Goal: Task Accomplishment & Management: Use online tool/utility

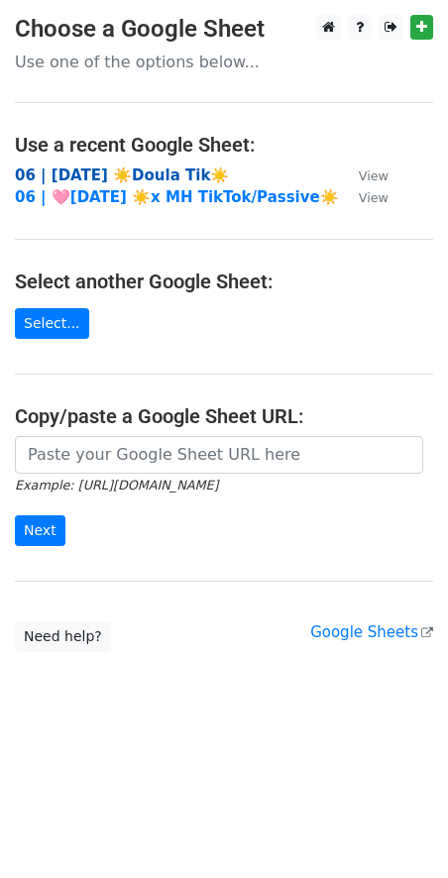
click at [126, 170] on strong "06 | SEP 3 ☀️Doula Tik☀️" at bounding box center [122, 175] width 214 height 18
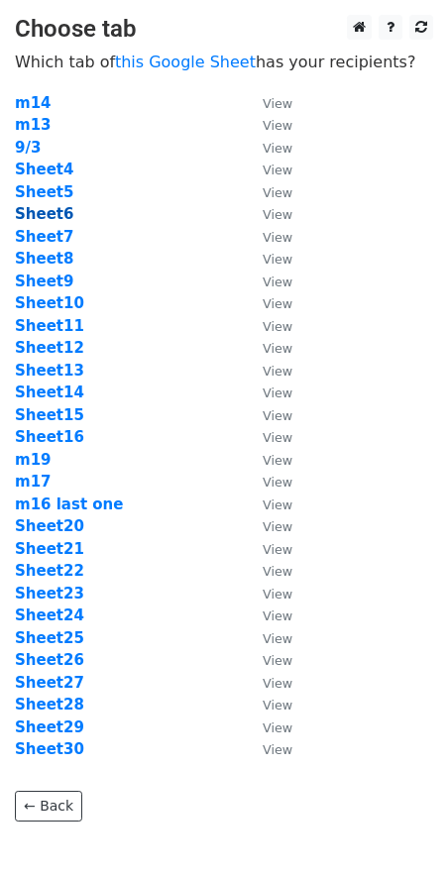
click at [54, 209] on strong "Sheet6" at bounding box center [44, 214] width 58 height 18
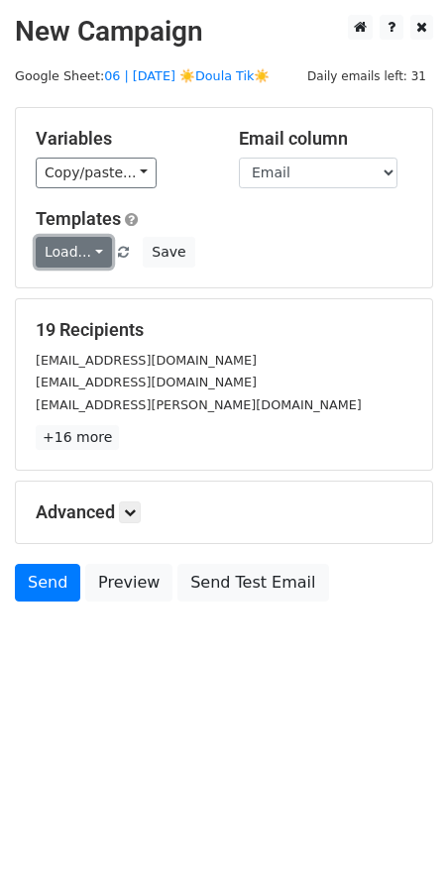
click at [83, 246] on link "Load..." at bounding box center [74, 252] width 76 height 31
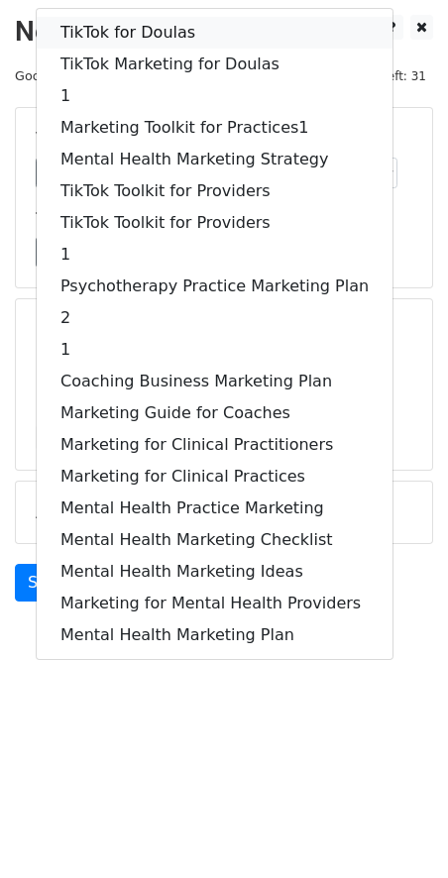
click at [178, 26] on link "TikTok for Doulas" at bounding box center [215, 33] width 356 height 32
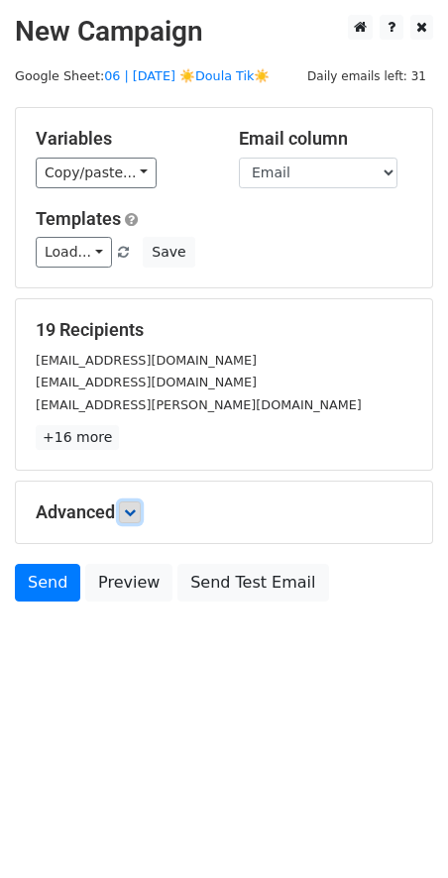
click at [131, 520] on link at bounding box center [130, 512] width 22 height 22
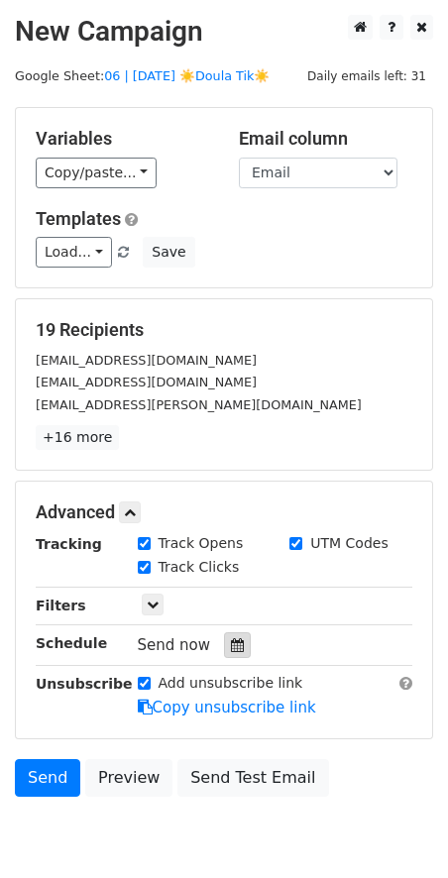
click at [231, 638] on icon at bounding box center [237, 645] width 13 height 14
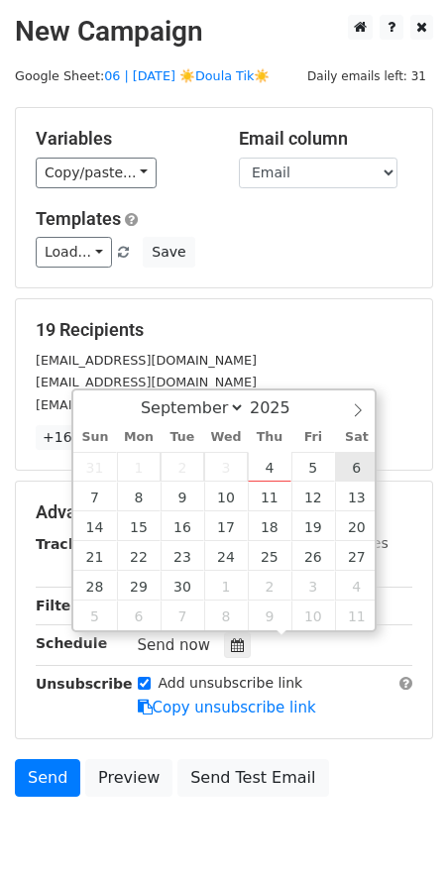
type input "2025-09-06 12:00"
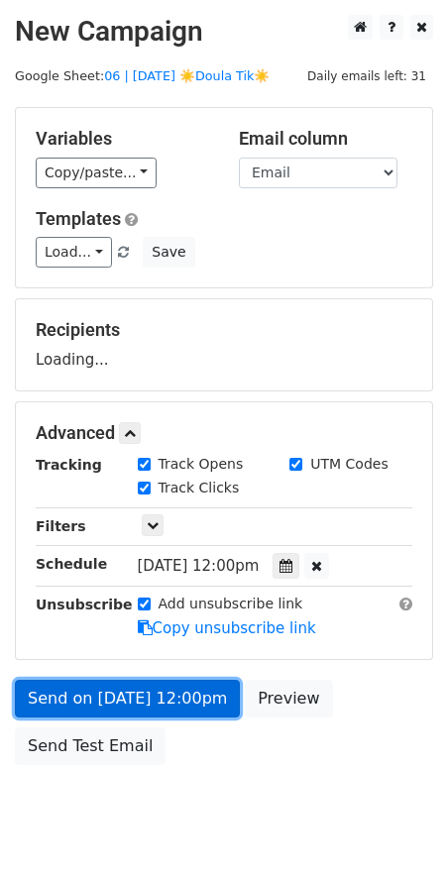
click at [182, 701] on link "Send on Sep 6 at 12:00pm" at bounding box center [127, 698] width 225 height 38
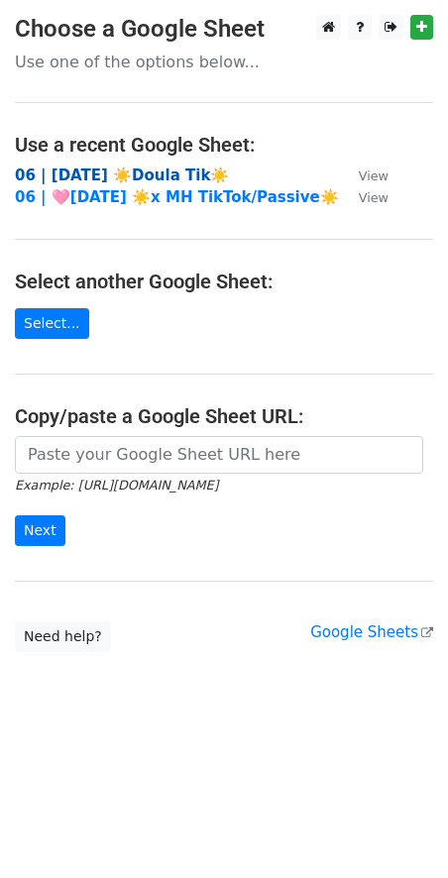
click at [142, 166] on strong "06 | [DATE] ☀️Doula Tik☀️" at bounding box center [122, 175] width 214 height 18
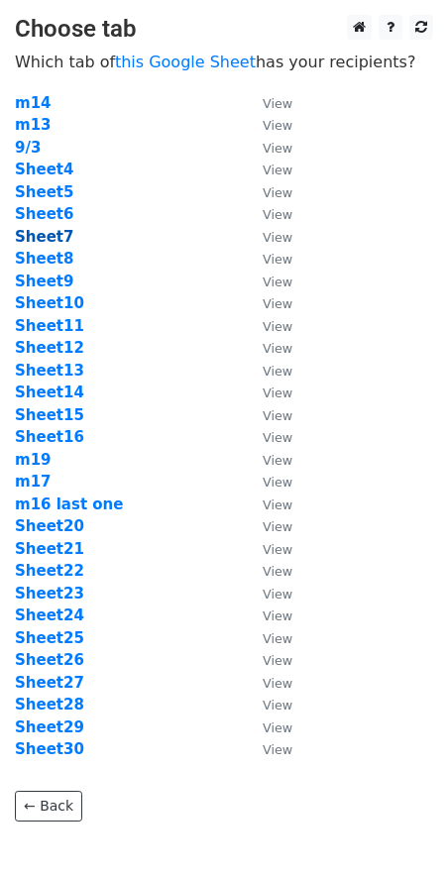
click at [39, 234] on strong "Sheet7" at bounding box center [44, 237] width 58 height 18
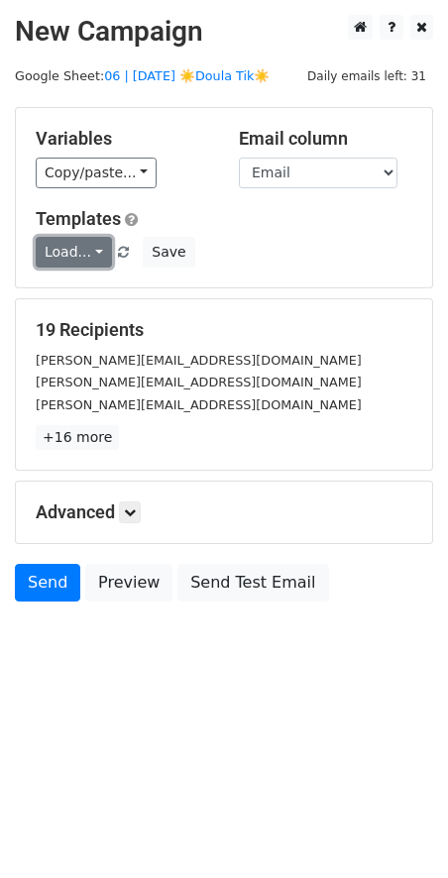
click at [68, 248] on link "Load..." at bounding box center [74, 252] width 76 height 31
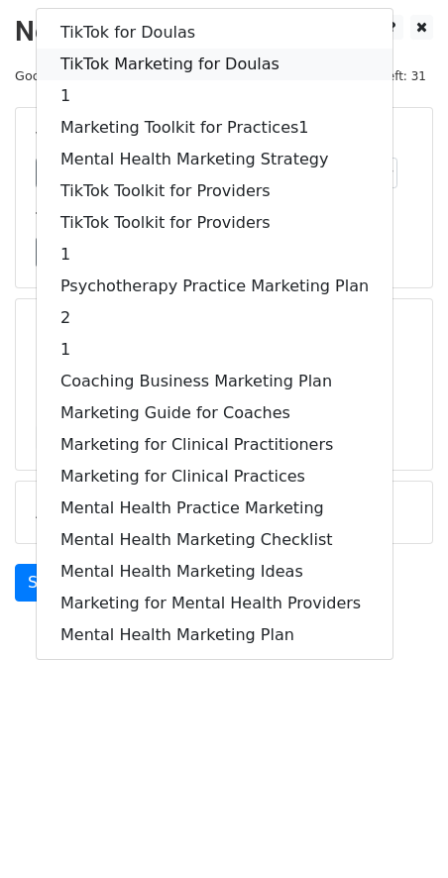
drag, startPoint x: 157, startPoint y: 58, endPoint x: 157, endPoint y: 74, distance: 15.8
click at [157, 58] on link "TikTok Marketing for Doulas" at bounding box center [215, 65] width 356 height 32
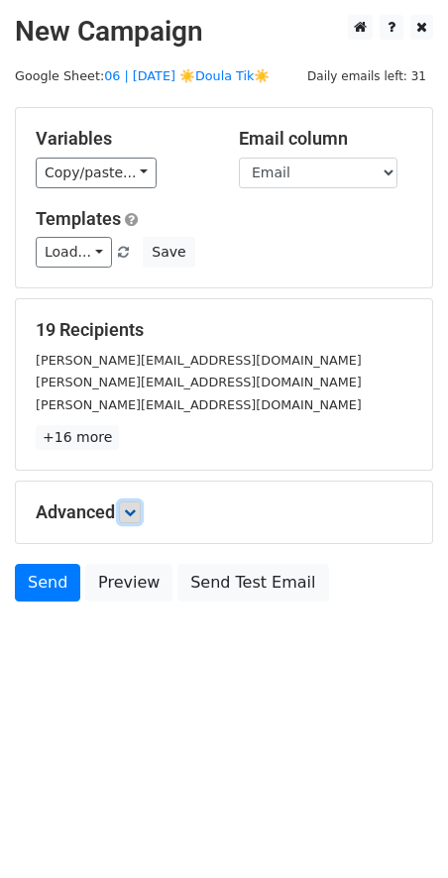
click at [128, 512] on icon at bounding box center [130, 512] width 12 height 12
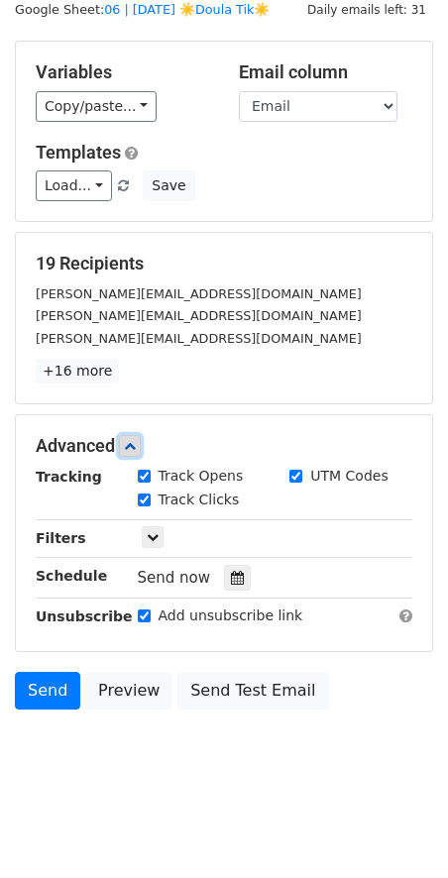
scroll to position [84, 0]
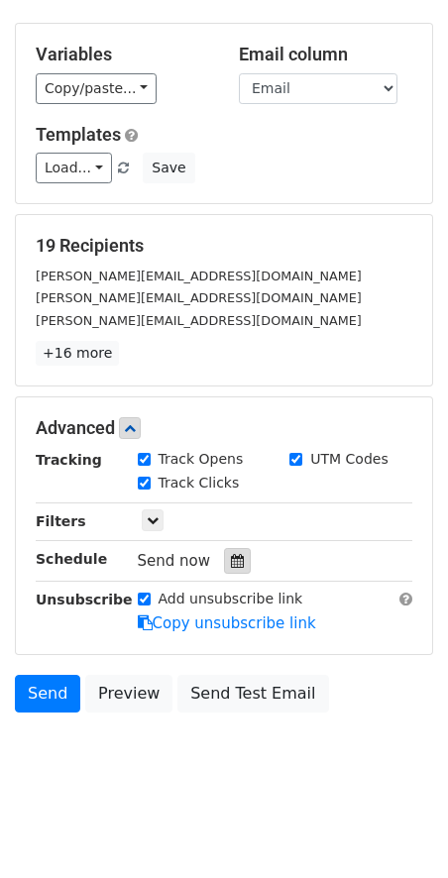
click at [231, 559] on icon at bounding box center [237, 561] width 13 height 14
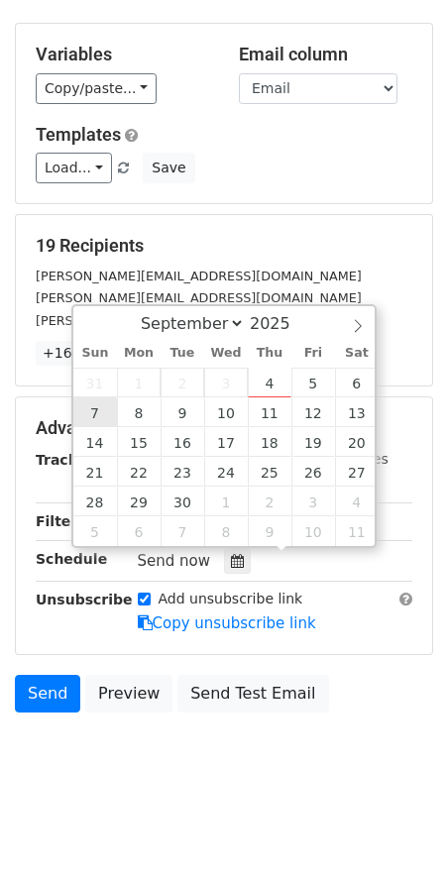
type input "2025-09-07 12:00"
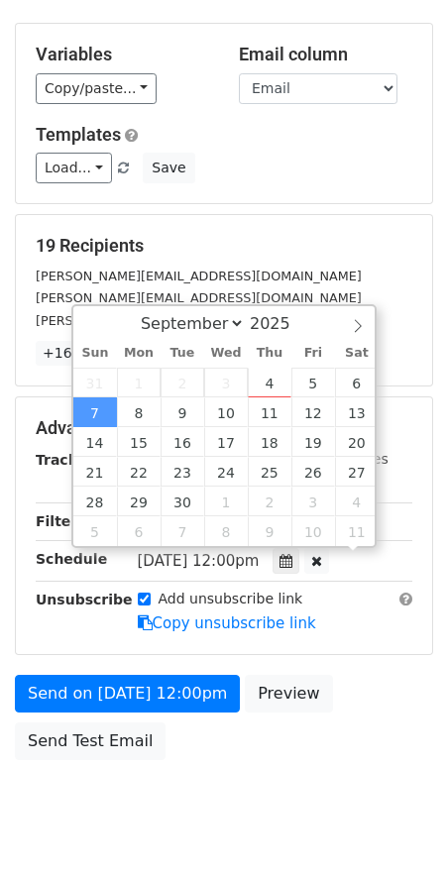
scroll to position [0, 0]
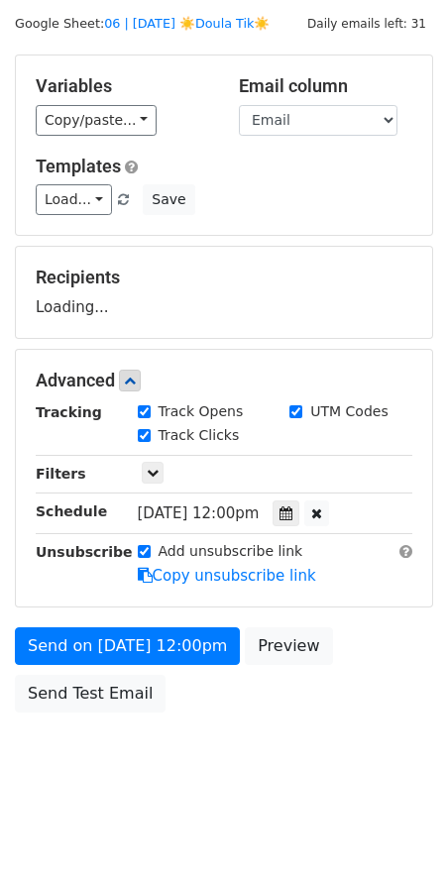
click at [112, 612] on form "Variables Copy/paste... {{Name}} {{Email}} Email column Name Email Templates Lo…" at bounding box center [224, 388] width 418 height 668
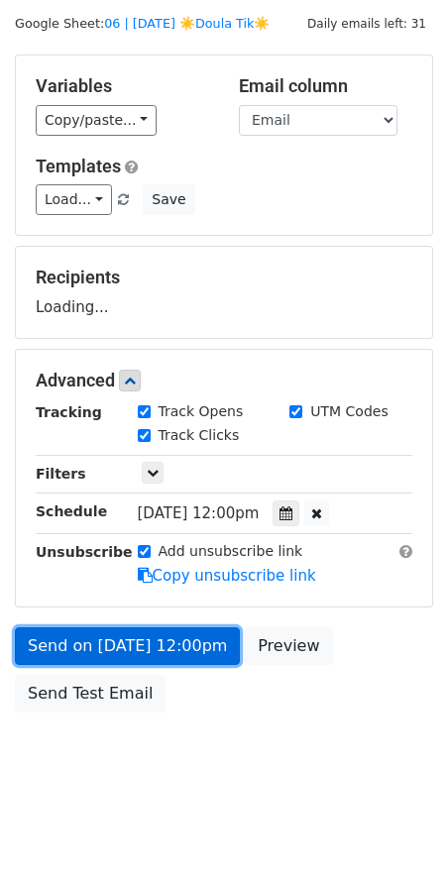
click at [109, 653] on form "Variables Copy/paste... {{Name}} {{Email}} Email column Name Email Templates Lo…" at bounding box center [224, 388] width 418 height 668
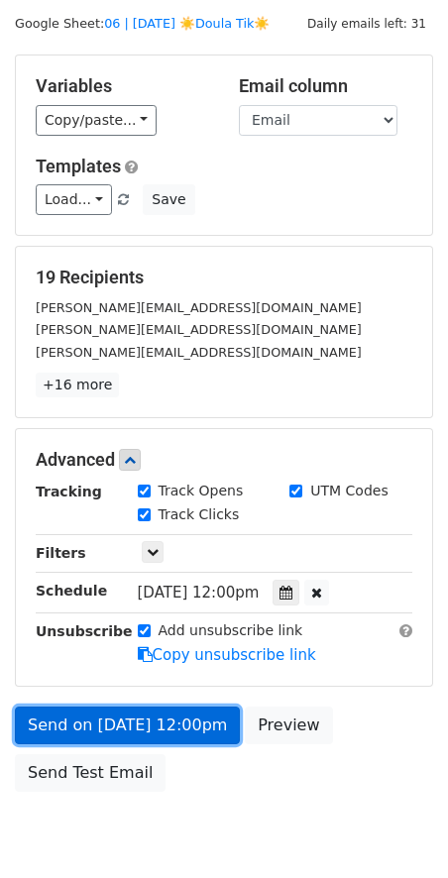
click at [71, 709] on link "Send on Sep 7 at 12:00pm" at bounding box center [127, 725] width 225 height 38
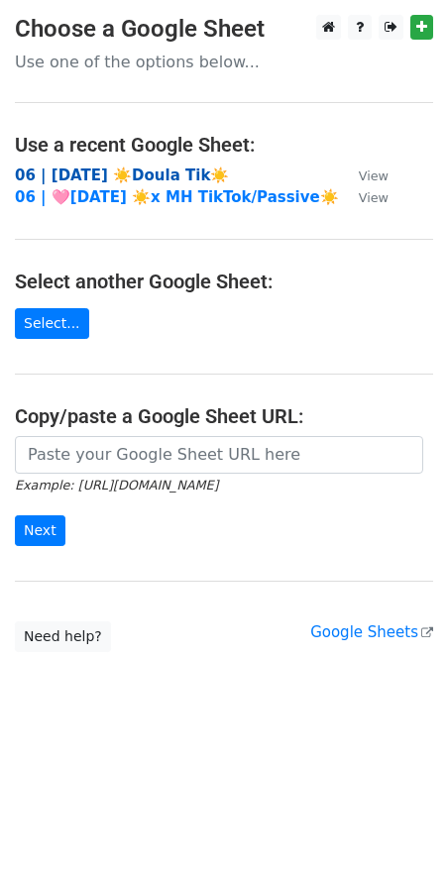
click at [108, 170] on strong "06 | SEP 3 ☀️Doula Tik☀️" at bounding box center [122, 175] width 214 height 18
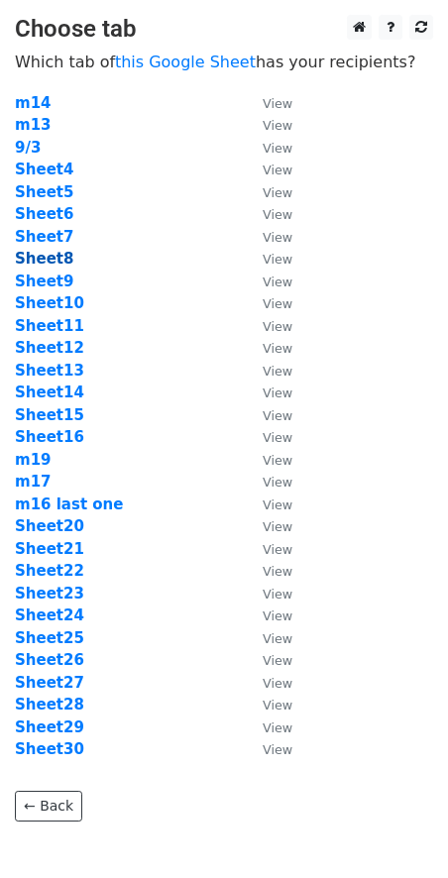
click at [55, 258] on strong "Sheet8" at bounding box center [44, 259] width 58 height 18
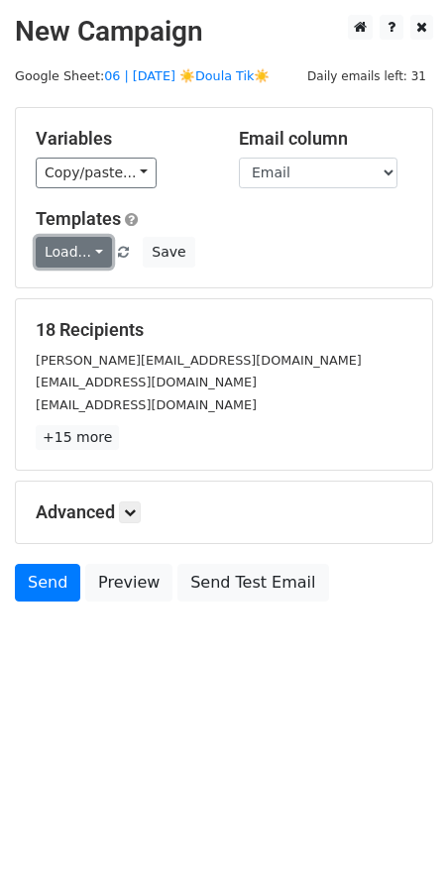
click at [62, 257] on link "Load..." at bounding box center [74, 252] width 76 height 31
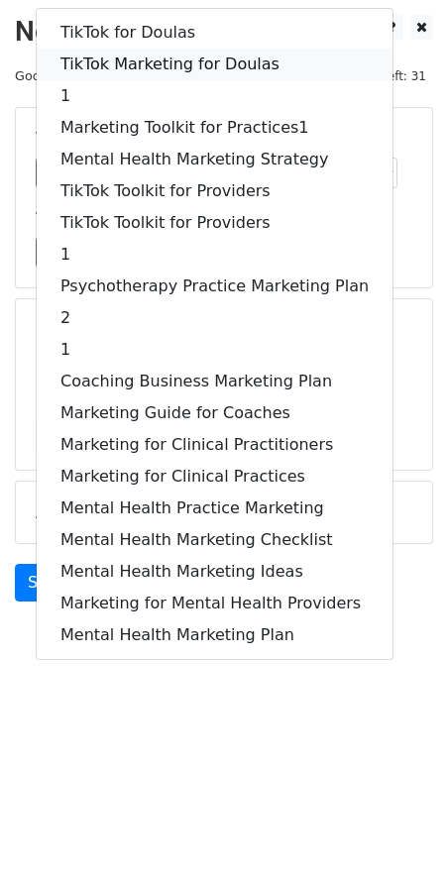
click at [171, 57] on link "TikTok Marketing for Doulas" at bounding box center [215, 65] width 356 height 32
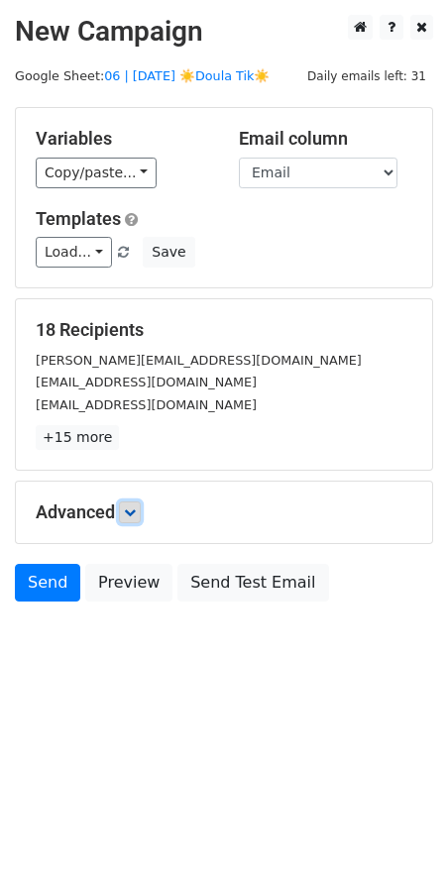
click at [140, 518] on link at bounding box center [130, 512] width 22 height 22
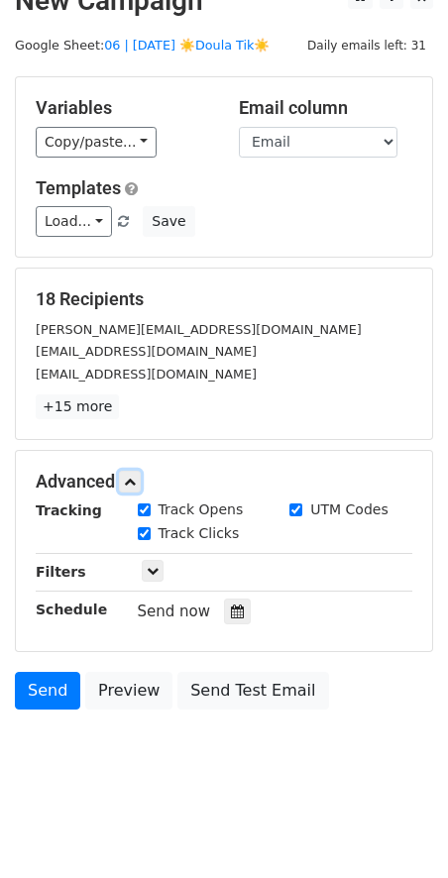
scroll to position [84, 0]
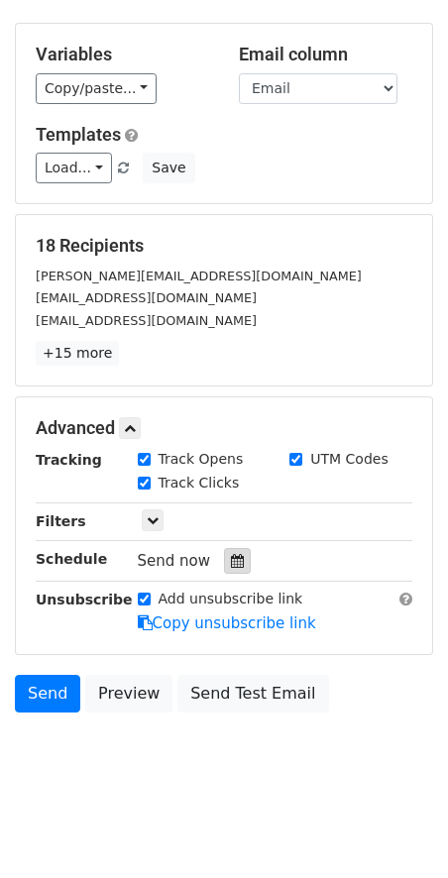
click at [229, 548] on div at bounding box center [237, 561] width 27 height 26
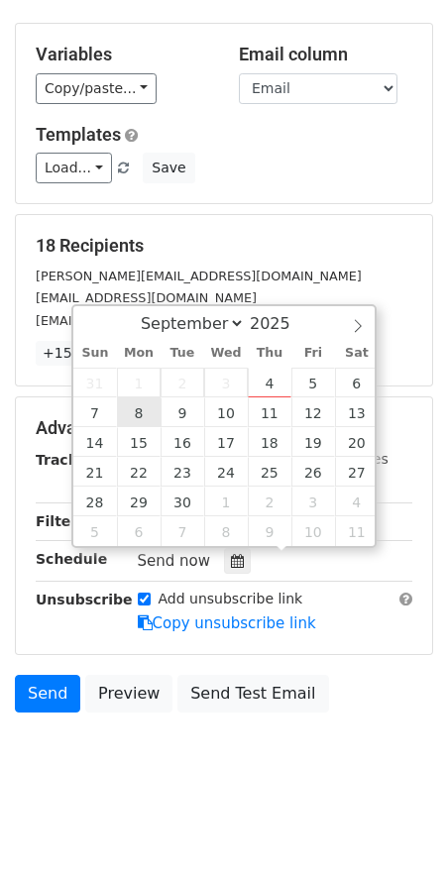
type input "2025-09-08 12:00"
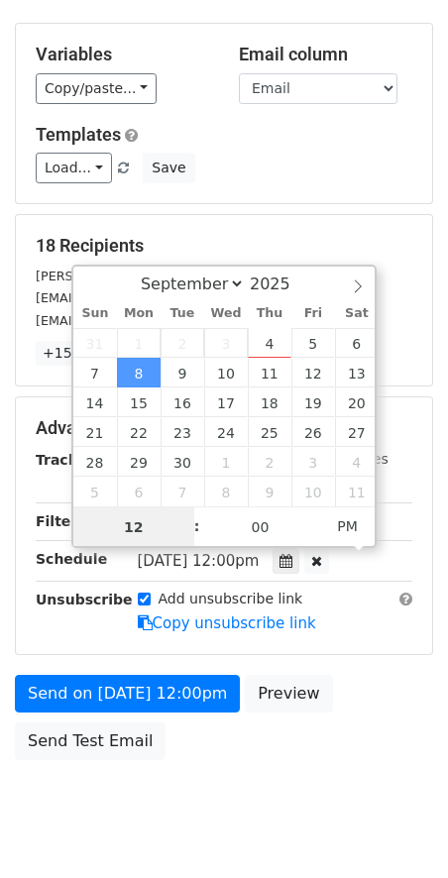
scroll to position [52, 0]
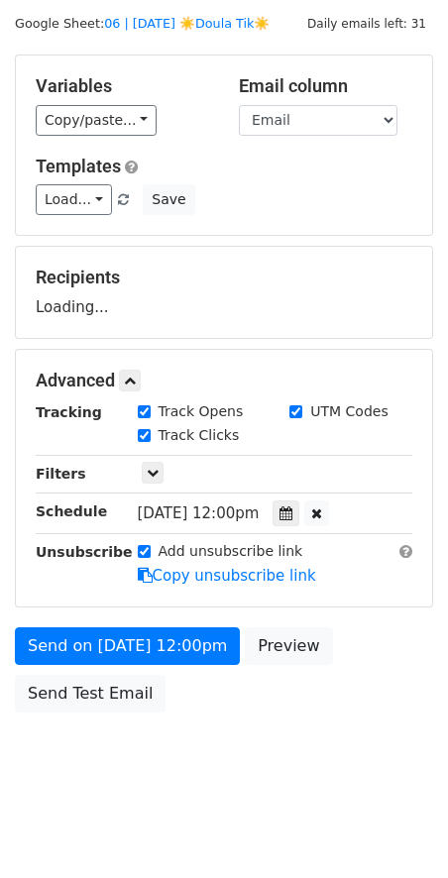
click at [138, 623] on form "Variables Copy/paste... {{Name}} {{Email}} Email column Name Email Templates Lo…" at bounding box center [224, 388] width 418 height 668
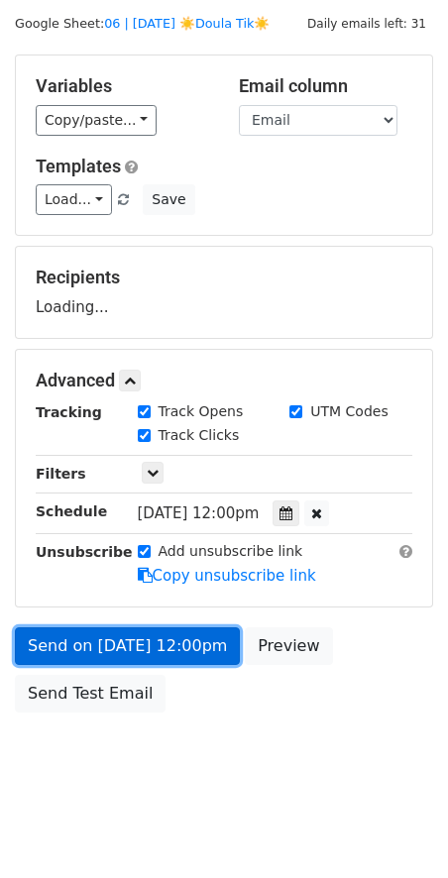
click at [89, 654] on form "Variables Copy/paste... {{Name}} {{Email}} Email column Name Email Templates Lo…" at bounding box center [224, 388] width 418 height 668
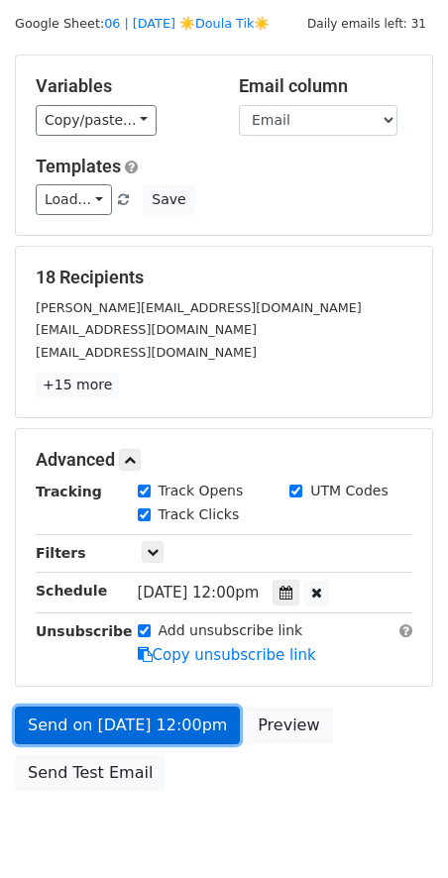
drag, startPoint x: 71, startPoint y: 717, endPoint x: 16, endPoint y: 706, distance: 56.5
click at [71, 716] on link "Send on Sep 8 at 12:00pm" at bounding box center [127, 725] width 225 height 38
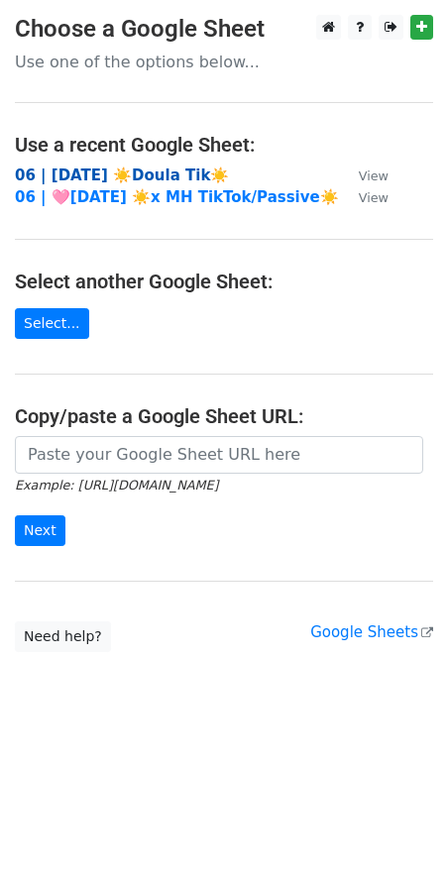
click at [149, 177] on strong "06 | [DATE] ☀️Doula Tik☀️" at bounding box center [122, 175] width 214 height 18
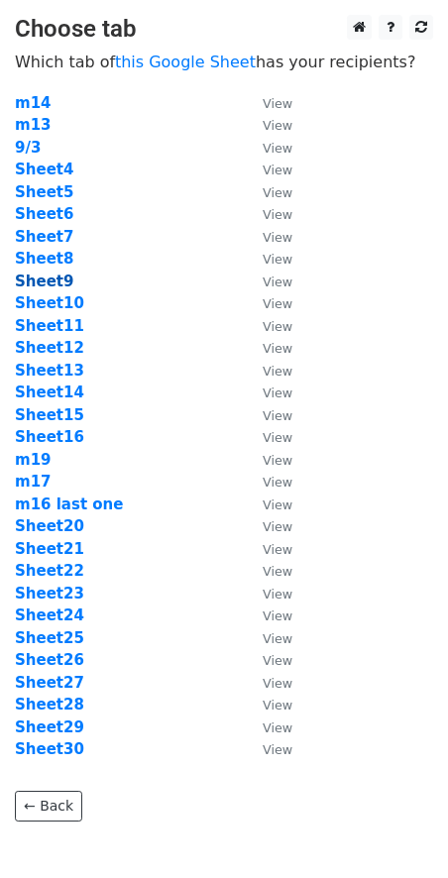
click at [57, 278] on strong "Sheet9" at bounding box center [44, 281] width 58 height 18
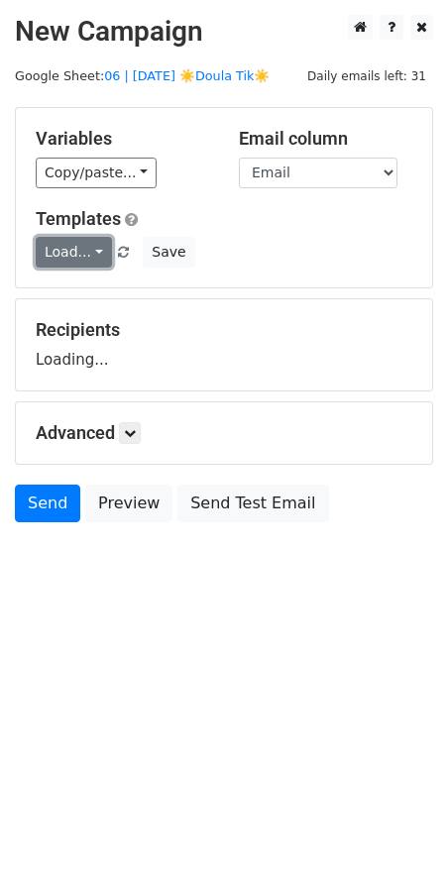
click at [70, 253] on link "Load..." at bounding box center [74, 252] width 76 height 31
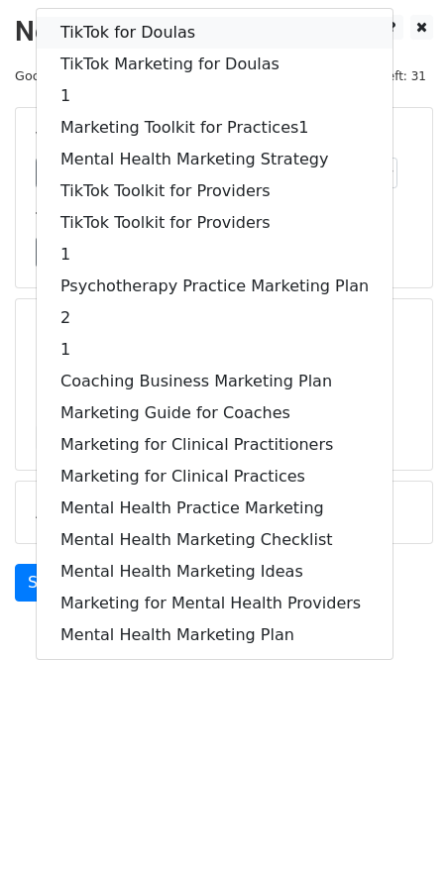
click at [182, 27] on link "TikTok for Doulas" at bounding box center [215, 33] width 356 height 32
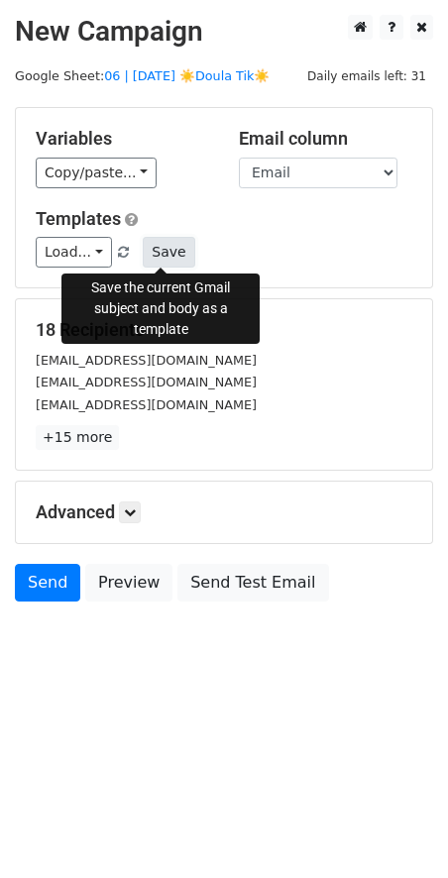
click at [175, 243] on button "Save" at bounding box center [169, 252] width 52 height 31
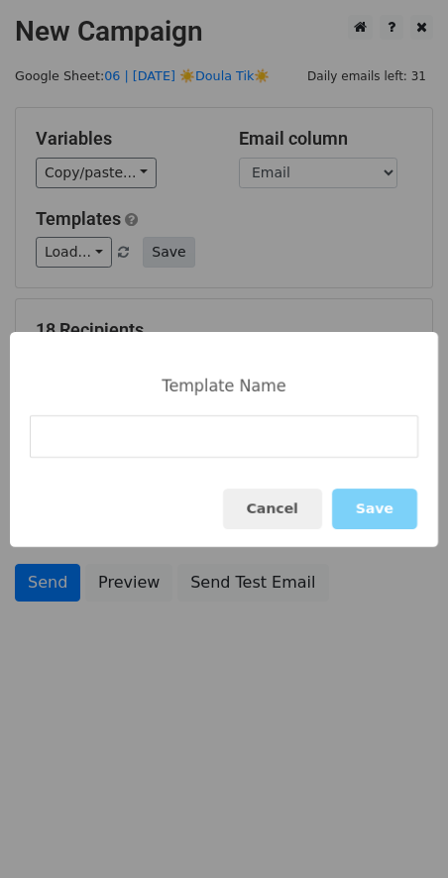
type input "TikTok Kickstarter for Doulas"
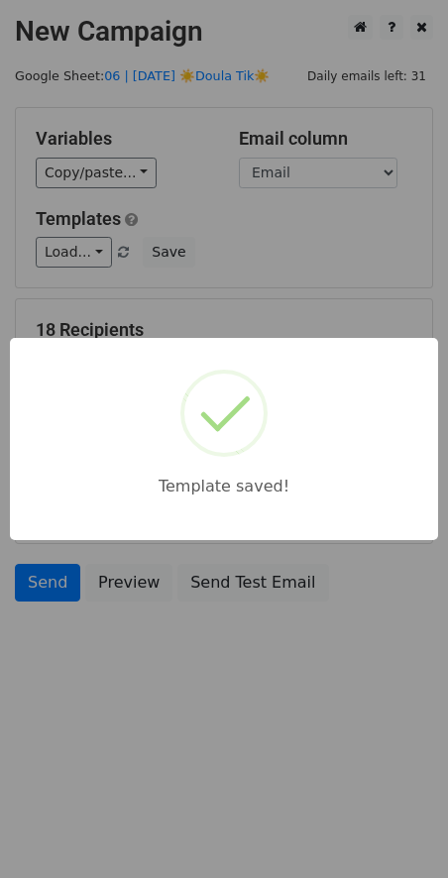
click at [356, 715] on div "Template saved!" at bounding box center [224, 439] width 448 height 878
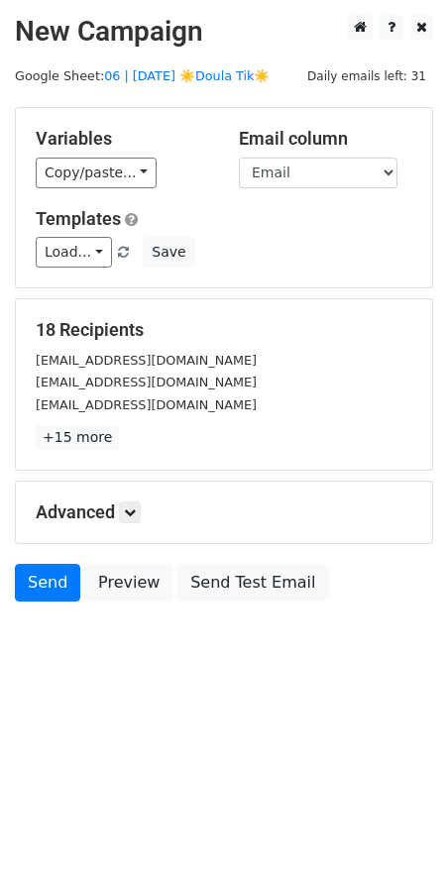
click at [283, 428] on p "+15 more" at bounding box center [224, 437] width 376 height 25
click at [180, 74] on link "06 | [DATE] ☀️Doula Tik☀️" at bounding box center [186, 75] width 165 height 15
click at [82, 260] on link "Load..." at bounding box center [74, 252] width 76 height 31
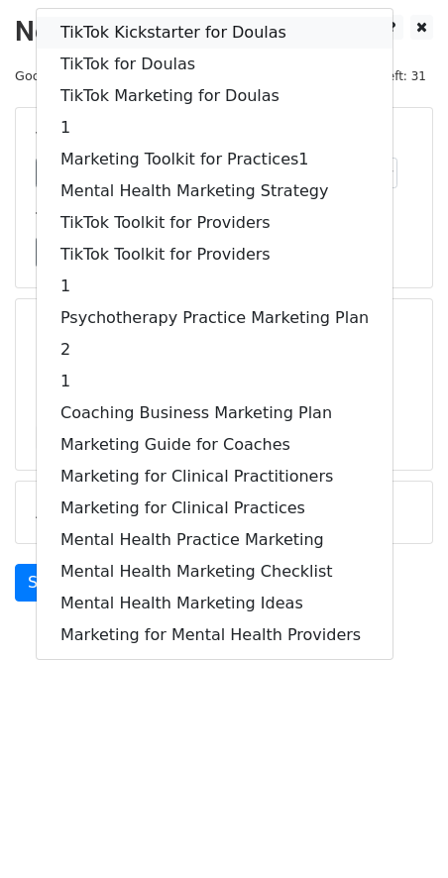
click at [172, 22] on link "TikTok Kickstarter for Doulas" at bounding box center [215, 33] width 356 height 32
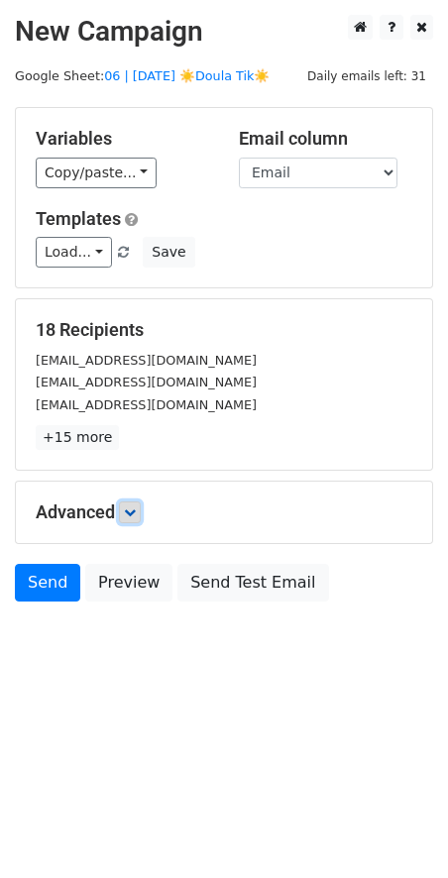
click at [133, 508] on icon at bounding box center [130, 512] width 12 height 12
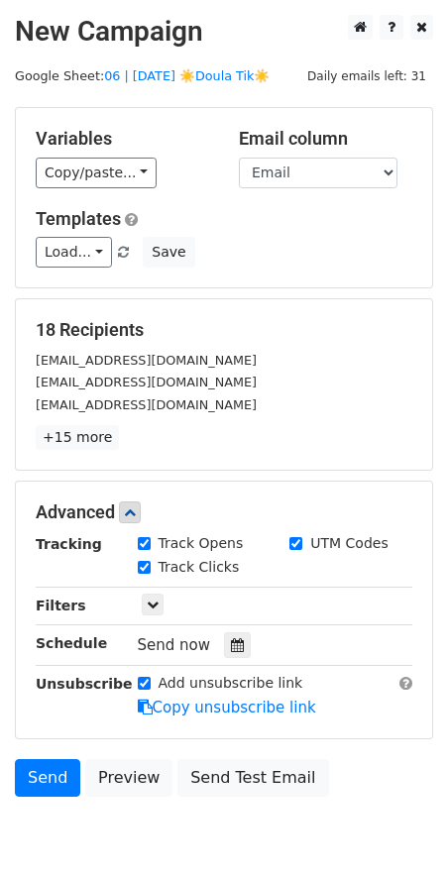
click at [213, 639] on div "Send now" at bounding box center [254, 645] width 233 height 27
click at [231, 639] on icon at bounding box center [237, 645] width 13 height 14
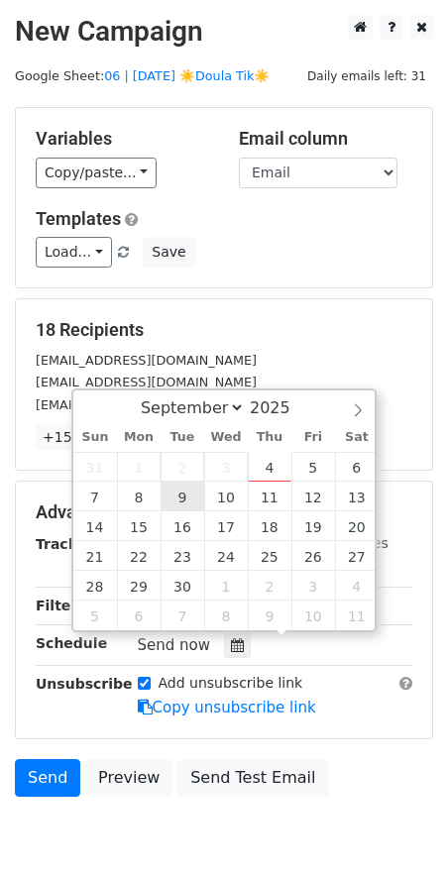
type input "2025-09-09 12:00"
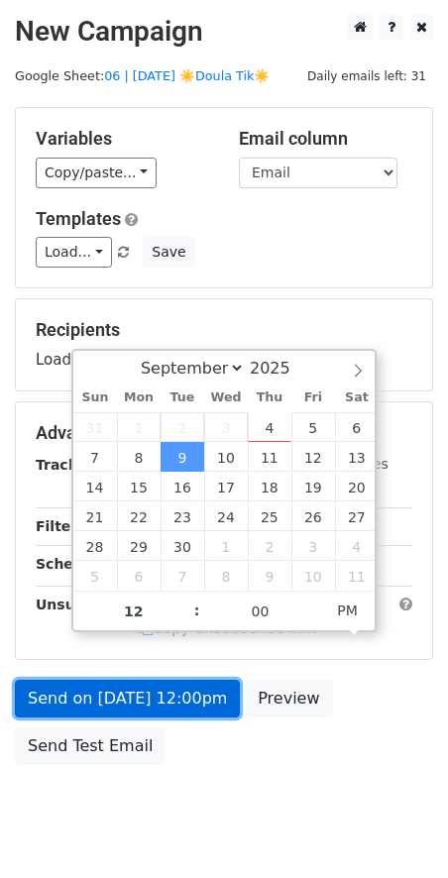
click at [164, 679] on link "Send on Sep 9 at 12:00pm" at bounding box center [127, 698] width 225 height 38
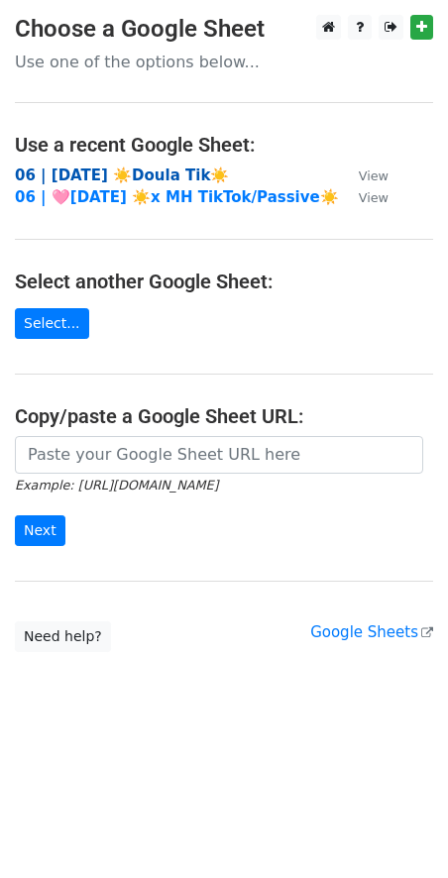
click at [137, 173] on strong "06 | [DATE] ☀️Doula Tik☀️" at bounding box center [122, 175] width 214 height 18
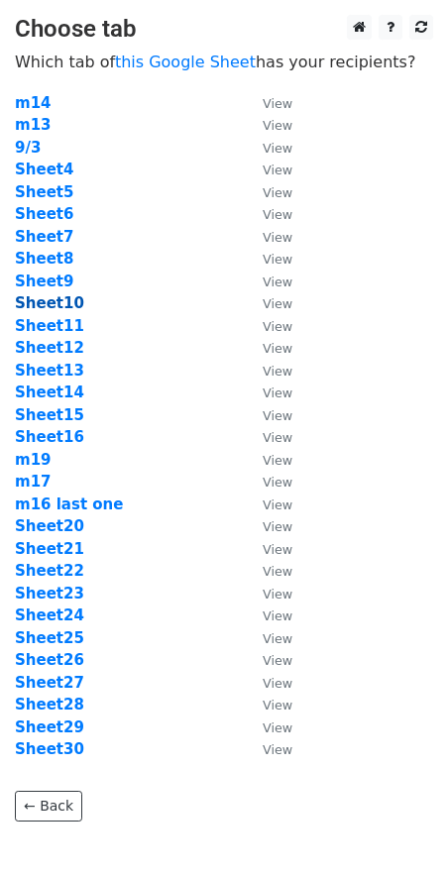
click at [52, 303] on strong "Sheet10" at bounding box center [49, 303] width 69 height 18
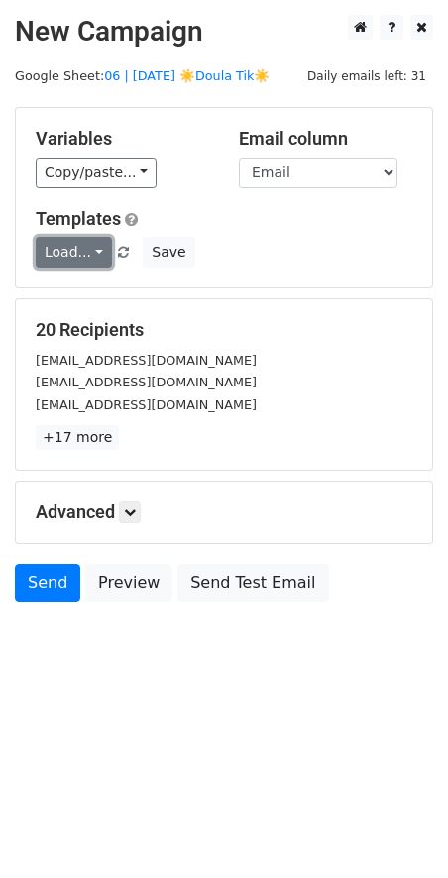
click at [95, 253] on link "Load..." at bounding box center [74, 252] width 76 height 31
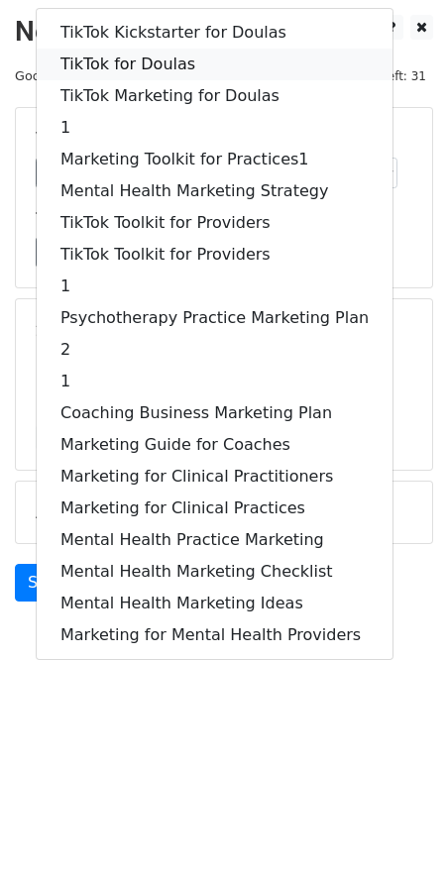
click at [202, 64] on link "TikTok for Doulas" at bounding box center [215, 65] width 356 height 32
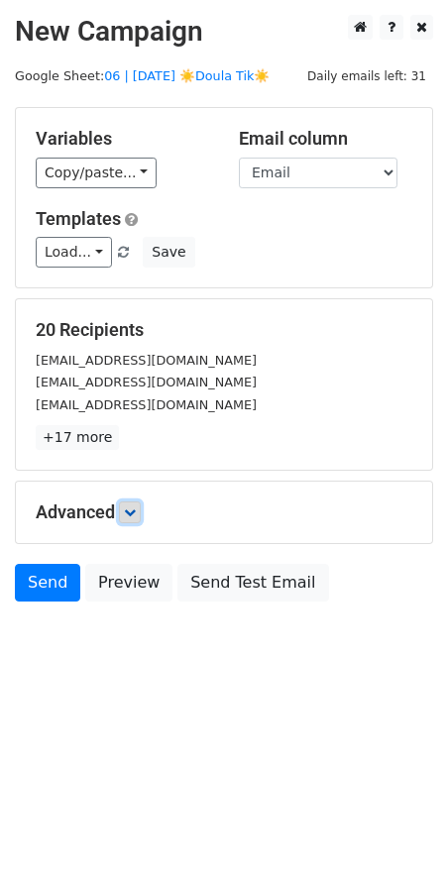
click at [136, 512] on icon at bounding box center [130, 512] width 12 height 12
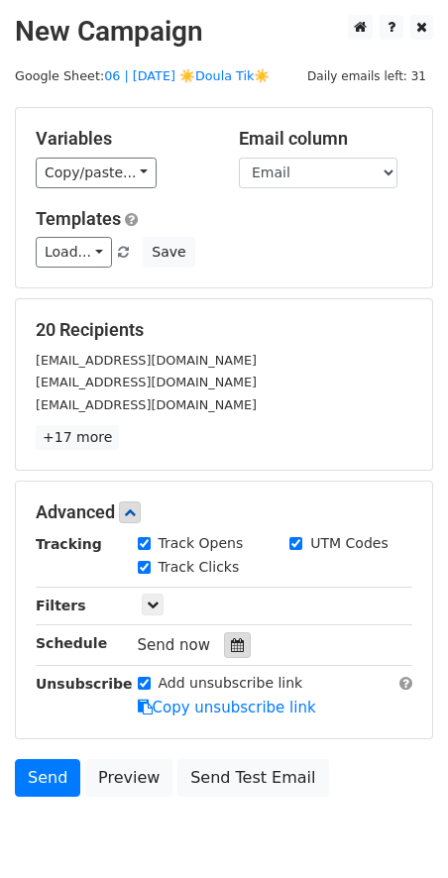
click at [236, 637] on div at bounding box center [237, 645] width 27 height 26
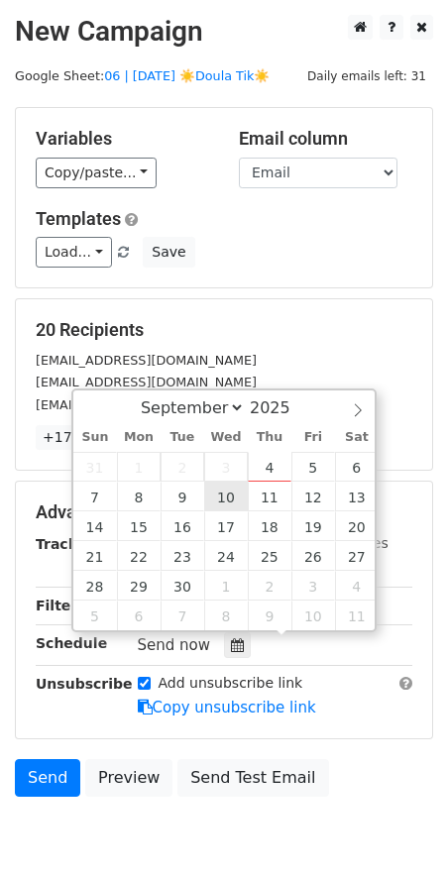
type input "2025-09-10 12:00"
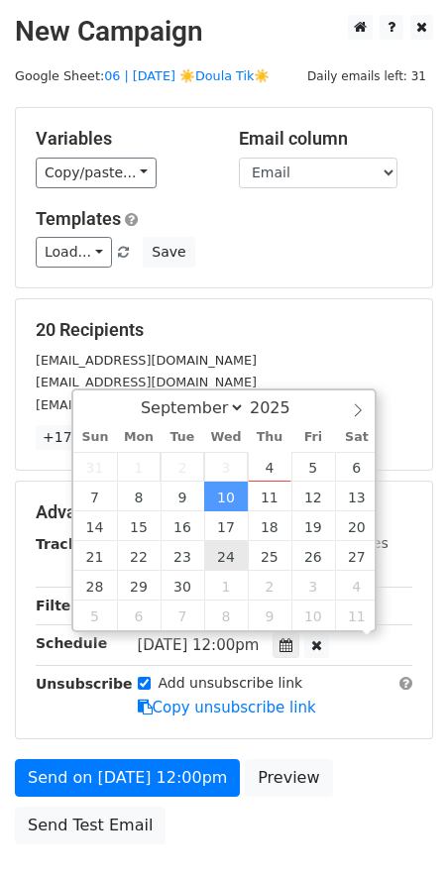
drag, startPoint x: 241, startPoint y: 492, endPoint x: 241, endPoint y: 506, distance: 13.9
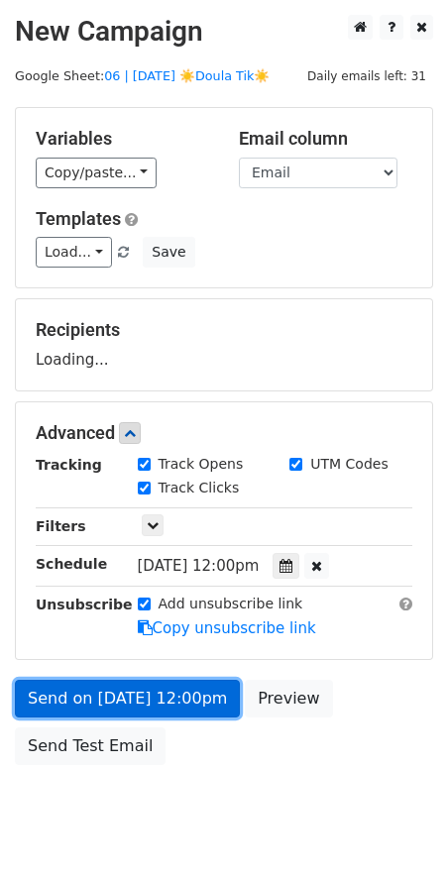
click at [203, 679] on link "Send on Sep 10 at 12:00pm" at bounding box center [127, 698] width 225 height 38
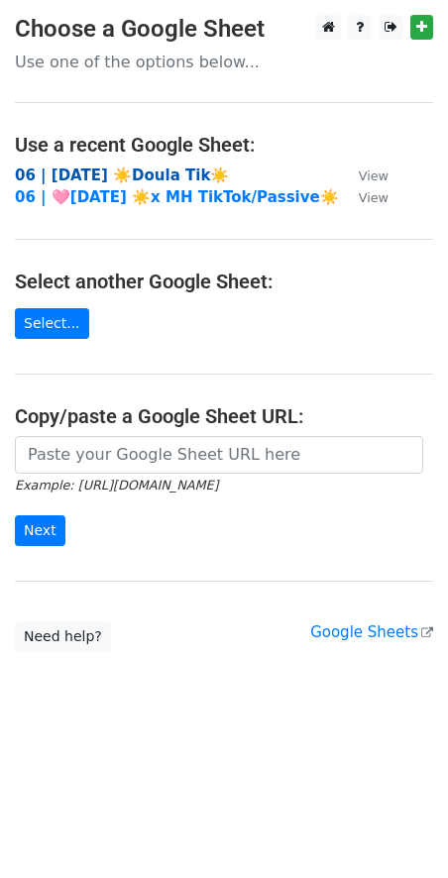
click at [106, 176] on strong "06 | [DATE] ☀️Doula Tik☀️" at bounding box center [122, 175] width 214 height 18
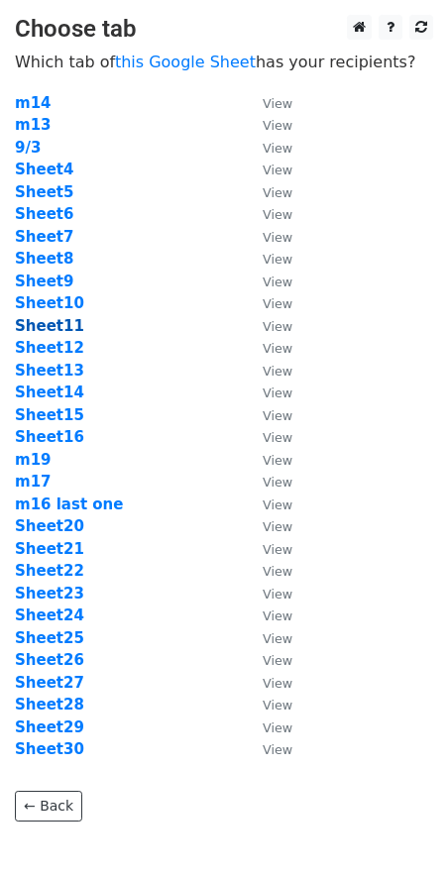
click at [49, 324] on strong "Sheet11" at bounding box center [49, 326] width 69 height 18
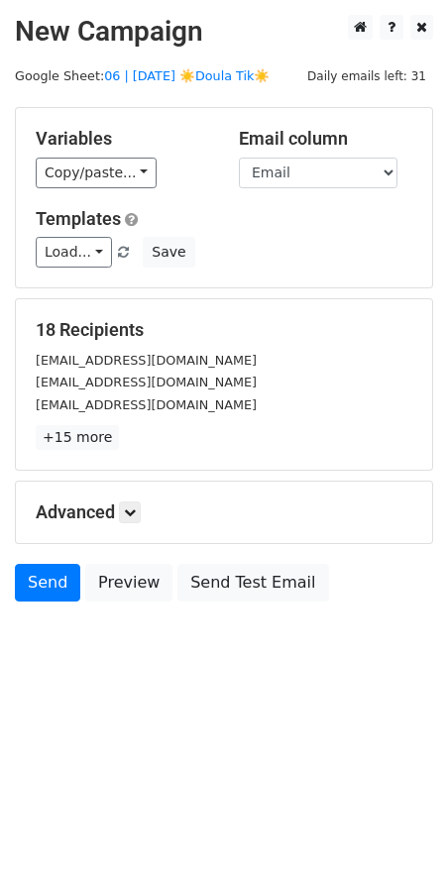
click at [210, 65] on main "New Campaign Daily emails left: 31 Google Sheet: 06 | [DATE] ☀️Doula Tik☀️ Vari…" at bounding box center [224, 313] width 448 height 596
click at [197, 73] on link "06 | [DATE] ☀️Doula Tik☀️" at bounding box center [186, 75] width 165 height 15
click at [80, 245] on link "Load..." at bounding box center [74, 252] width 76 height 31
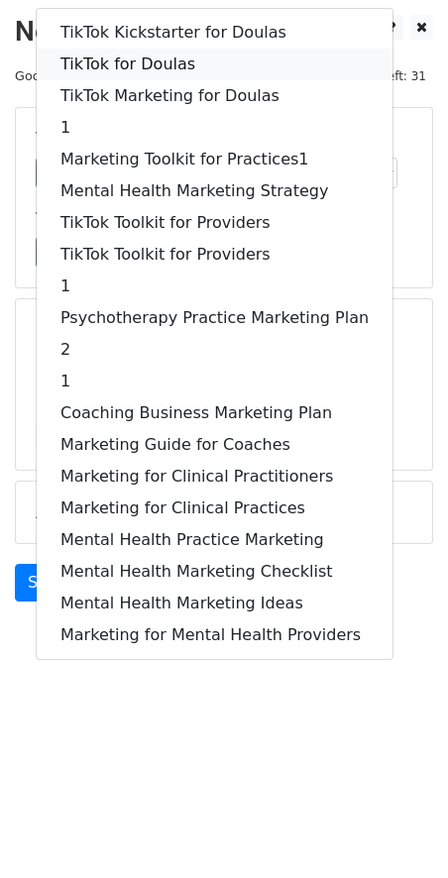
click at [249, 57] on link "TikTok for Doulas" at bounding box center [215, 65] width 356 height 32
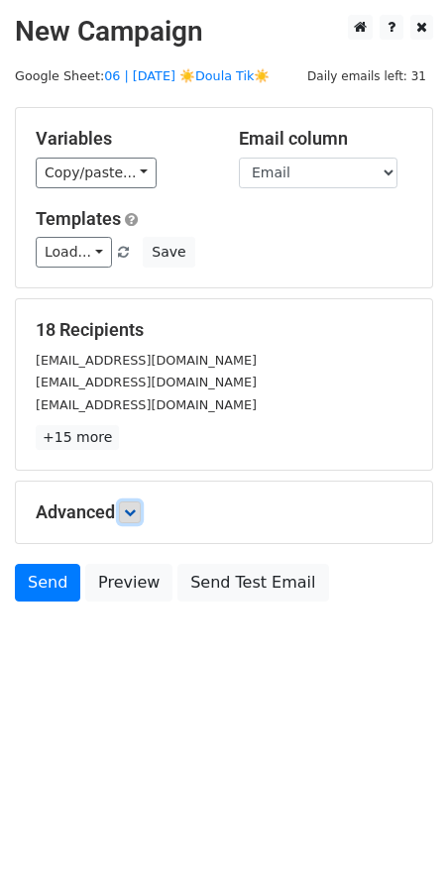
click at [136, 509] on icon at bounding box center [130, 512] width 12 height 12
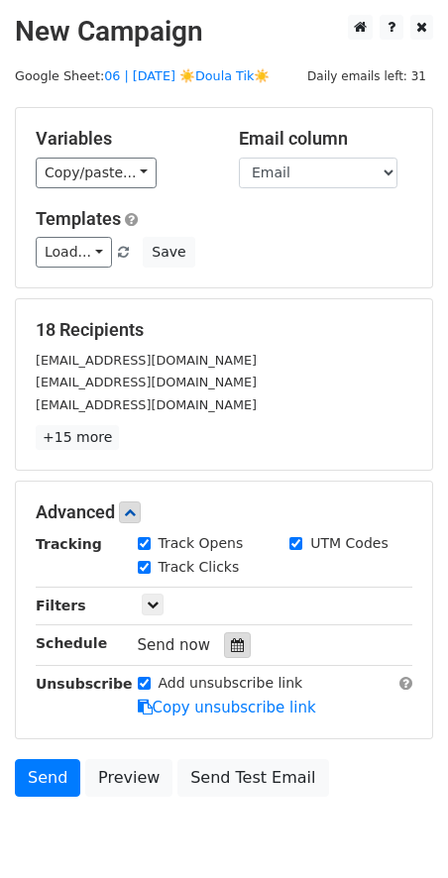
click at [231, 642] on icon at bounding box center [237, 645] width 13 height 14
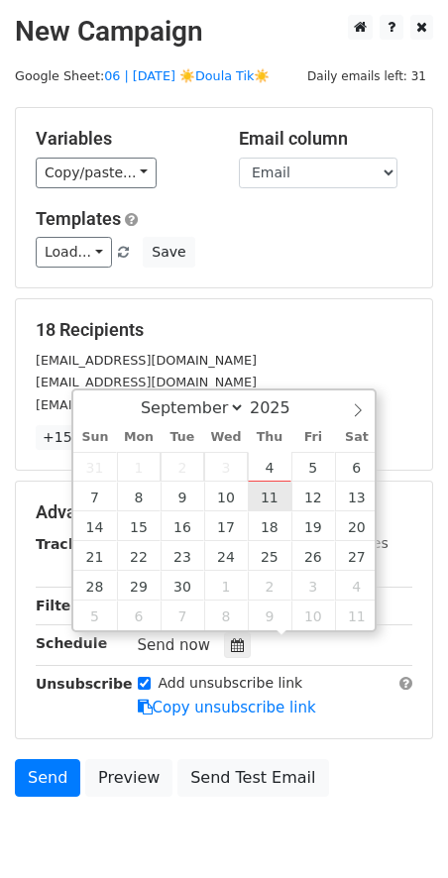
type input "[DATE] 12:00"
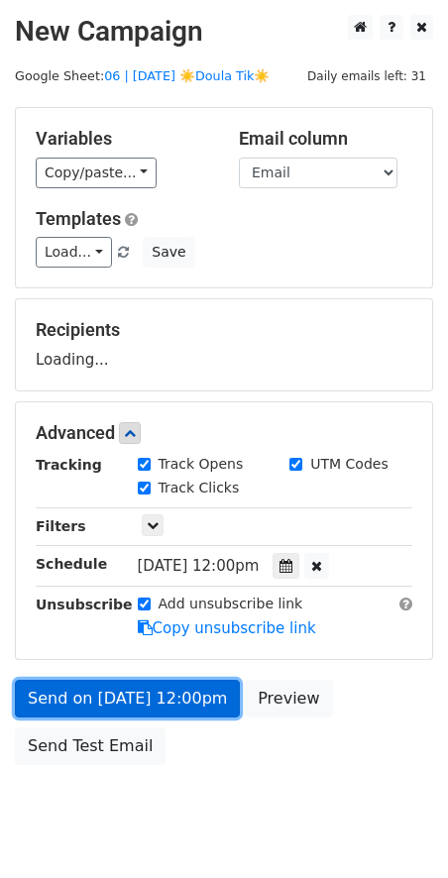
click at [156, 693] on link "Send on [DATE] 12:00pm" at bounding box center [127, 698] width 225 height 38
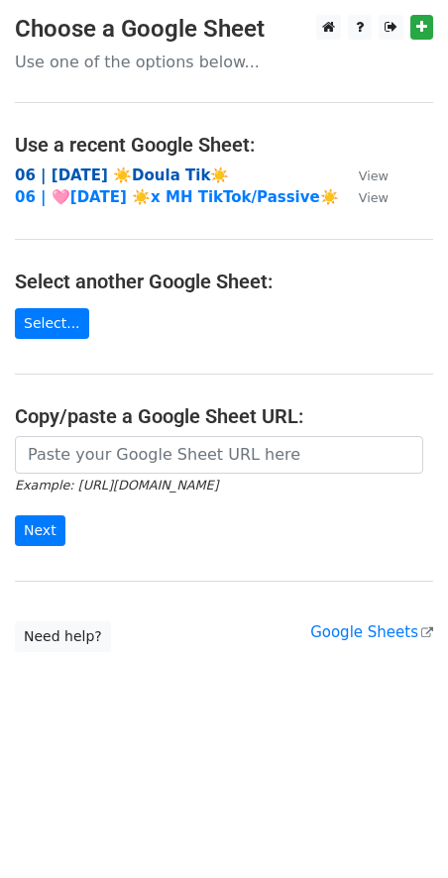
click at [125, 170] on strong "06 | [DATE] ☀️Doula Tik☀️" at bounding box center [122, 175] width 214 height 18
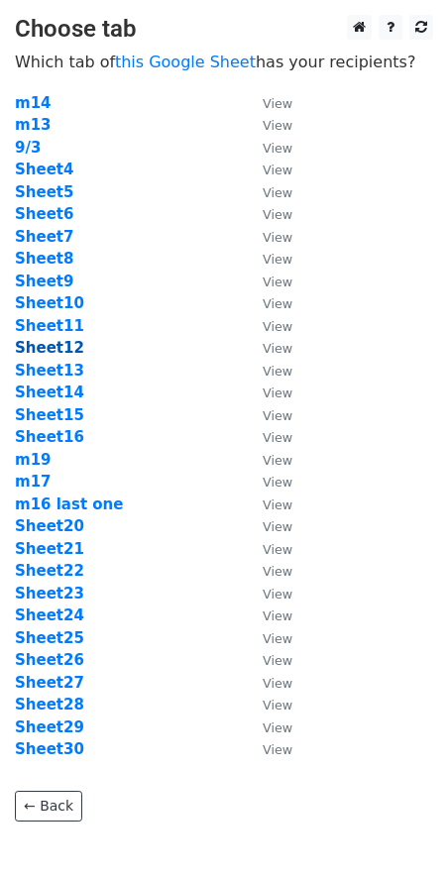
click at [47, 350] on strong "Sheet12" at bounding box center [49, 348] width 69 height 18
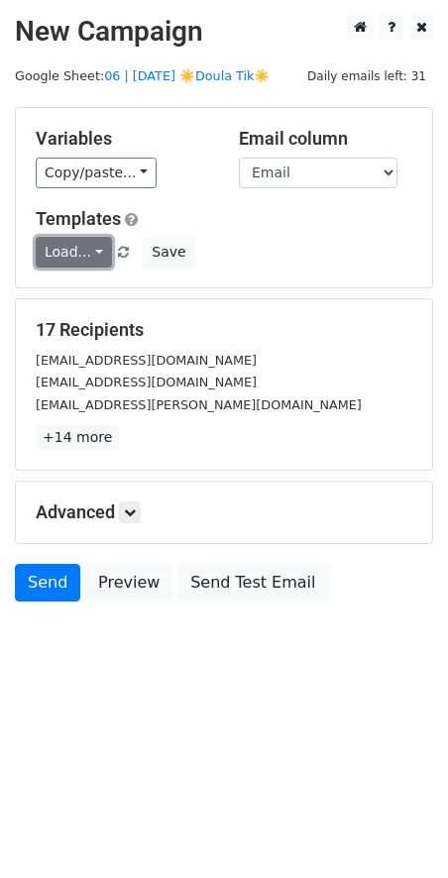
click at [70, 254] on link "Load..." at bounding box center [74, 252] width 76 height 31
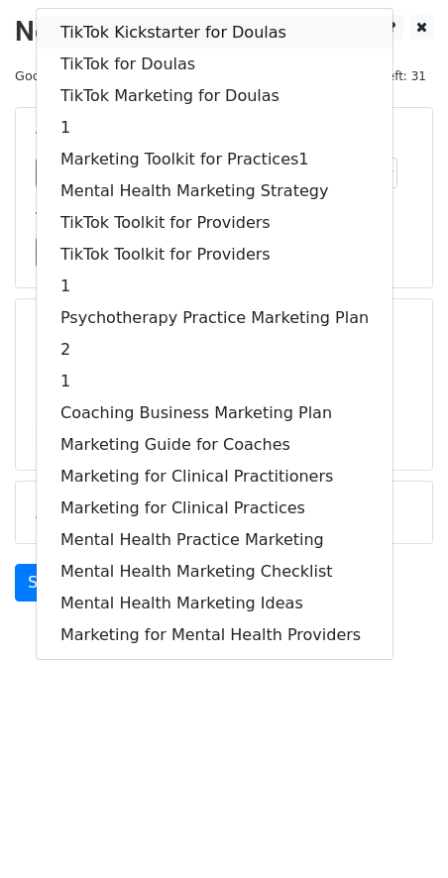
click at [149, 30] on link "TikTok Kickstarter for Doulas" at bounding box center [215, 33] width 356 height 32
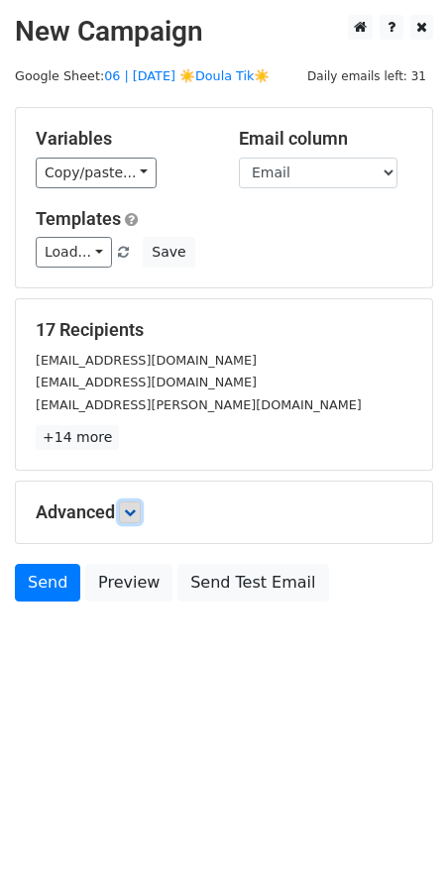
click at [136, 509] on icon at bounding box center [130, 512] width 12 height 12
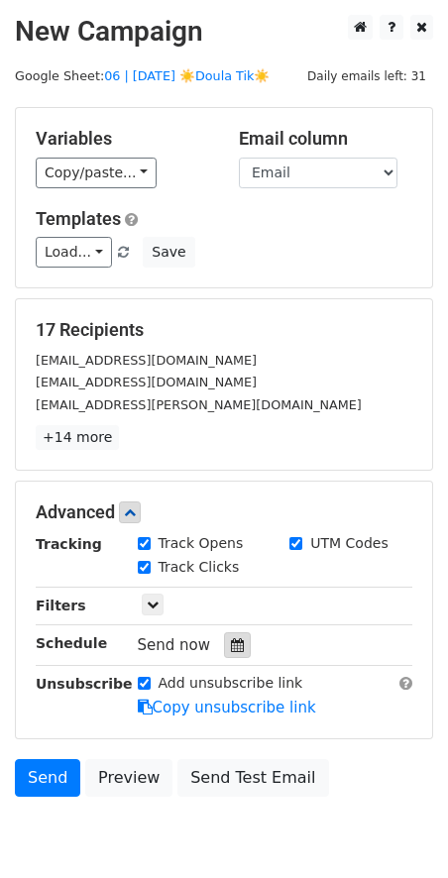
click at [224, 633] on div at bounding box center [237, 645] width 27 height 26
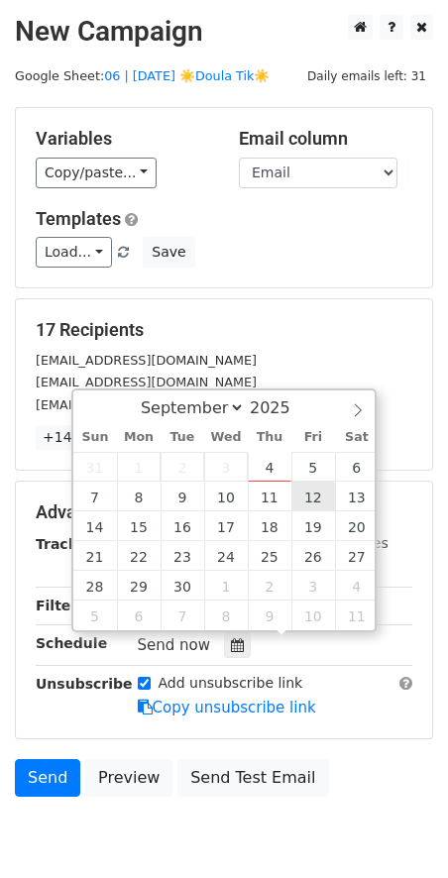
type input "[DATE] 12:00"
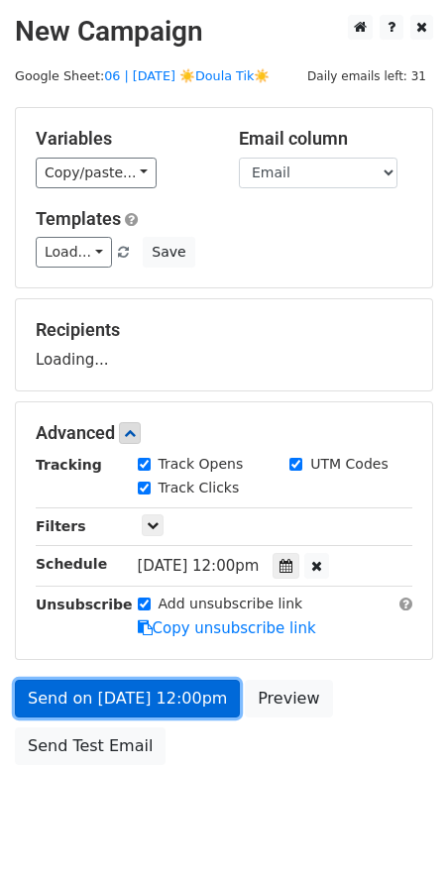
click at [120, 691] on link "Send on [DATE] 12:00pm" at bounding box center [127, 698] width 225 height 38
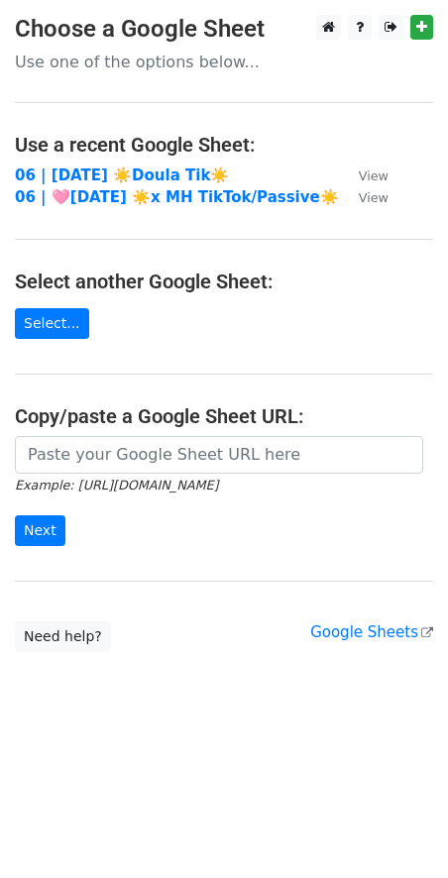
click at [122, 164] on td "06 | [DATE] ☀️Doula Tik☀️" at bounding box center [177, 175] width 324 height 23
click at [120, 166] on strong "06 | [DATE] ☀️Doula Tik☀️" at bounding box center [122, 175] width 214 height 18
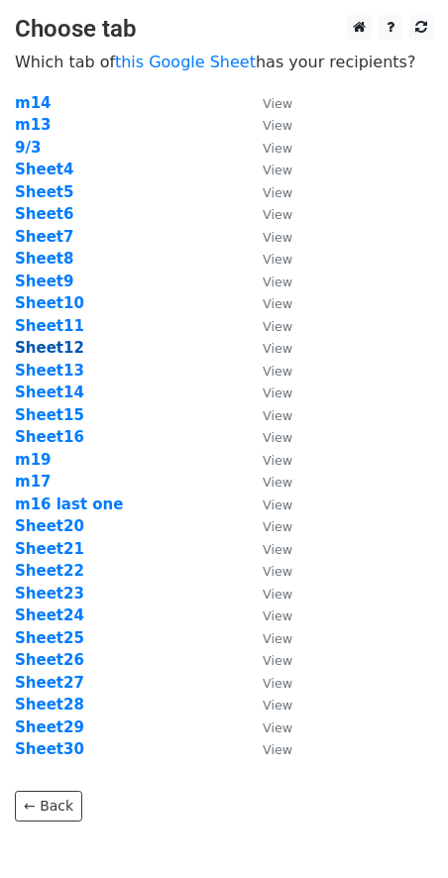
click at [62, 348] on strong "Sheet12" at bounding box center [49, 348] width 69 height 18
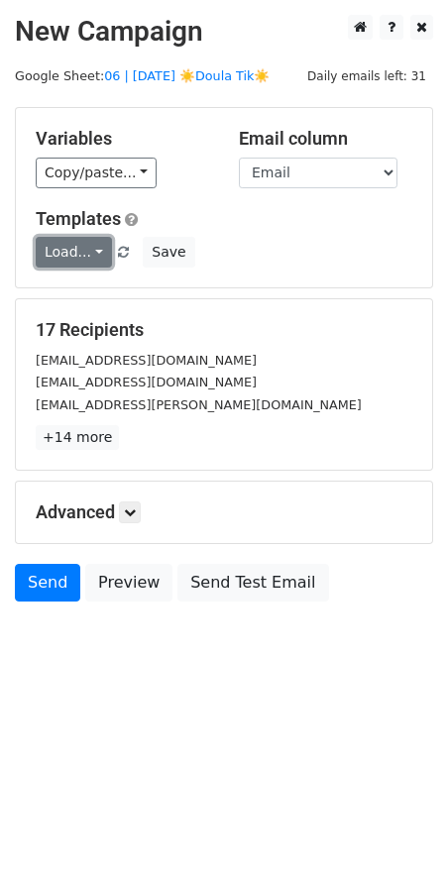
click at [68, 261] on link "Load..." at bounding box center [74, 252] width 76 height 31
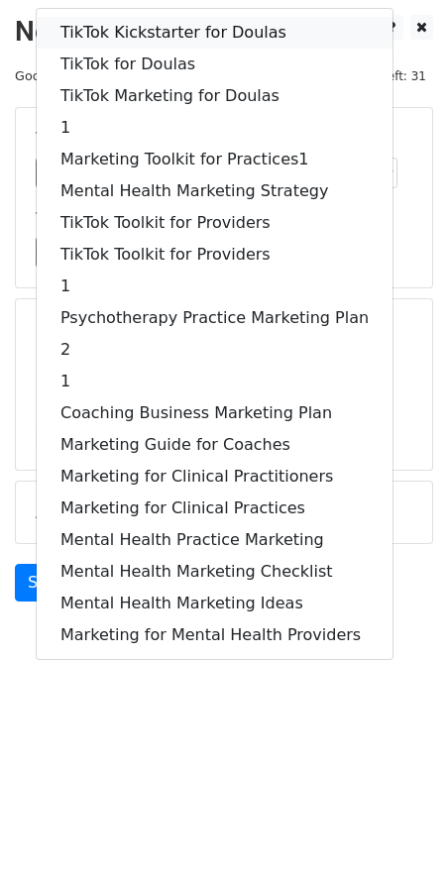
click at [164, 28] on link "TikTok Kickstarter for Doulas" at bounding box center [215, 33] width 356 height 32
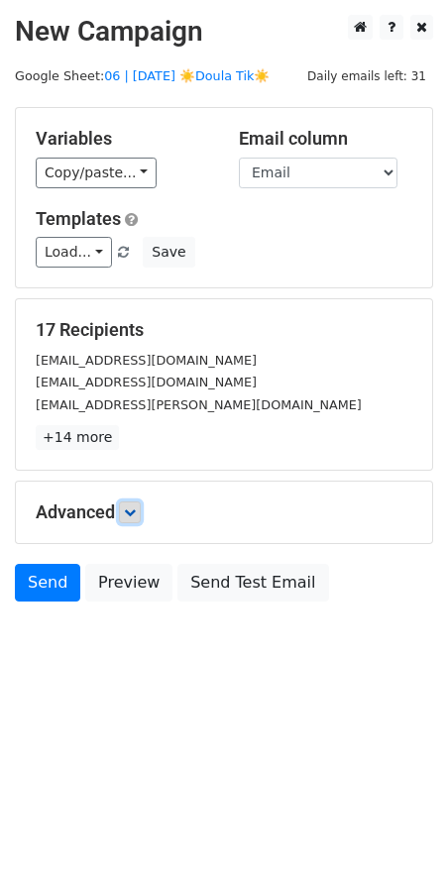
drag, startPoint x: 140, startPoint y: 502, endPoint x: 260, endPoint y: 686, distance: 219.8
click at [140, 503] on link at bounding box center [130, 512] width 22 height 22
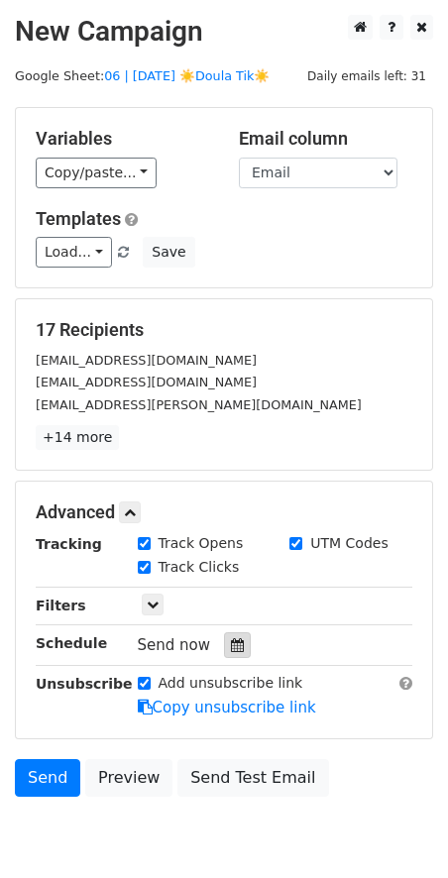
click at [231, 638] on icon at bounding box center [237, 645] width 13 height 14
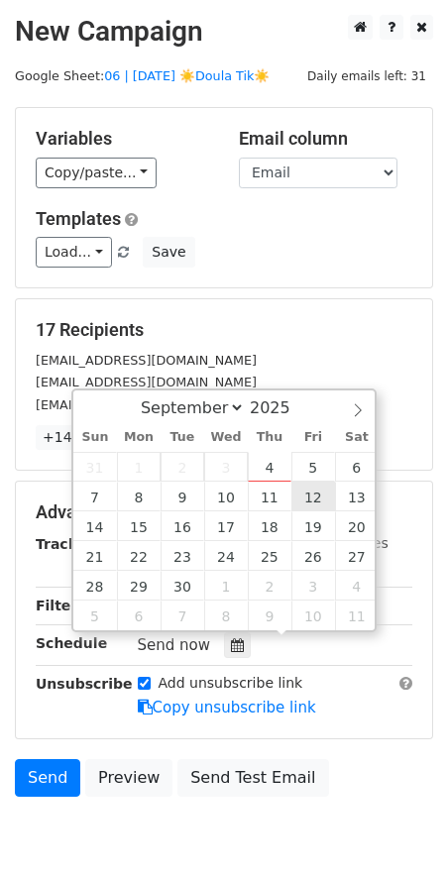
type input "[DATE] 12:00"
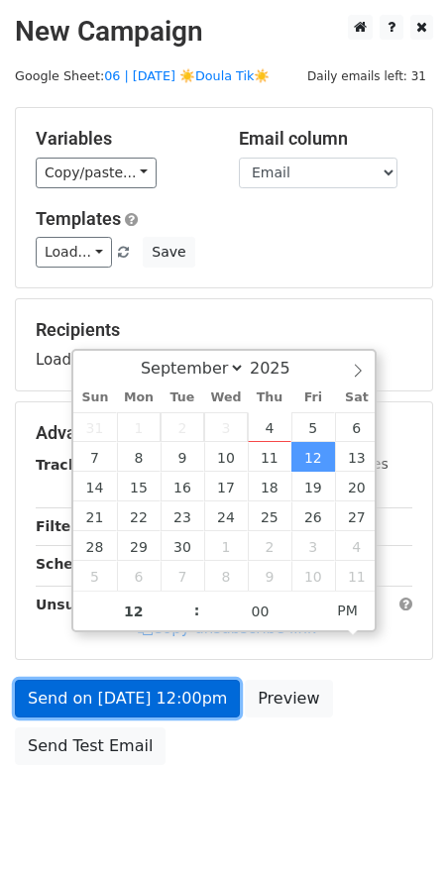
click at [177, 703] on link "Send on [DATE] 12:00pm" at bounding box center [127, 698] width 225 height 38
